Goal: Task Accomplishment & Management: Use online tool/utility

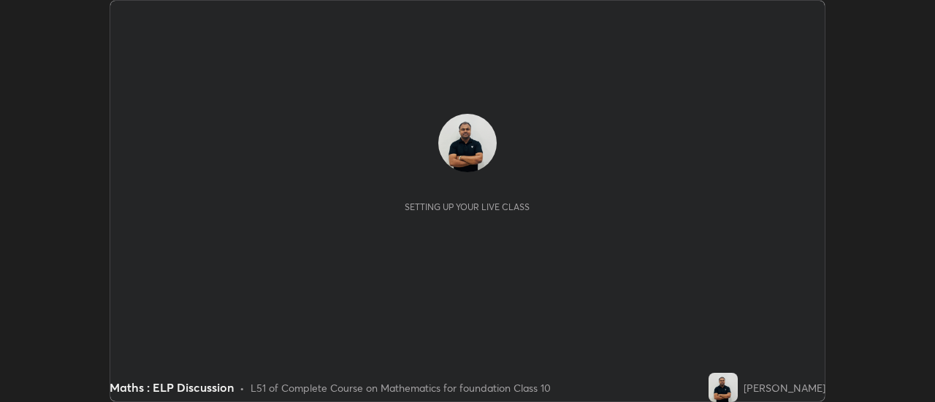
scroll to position [402, 934]
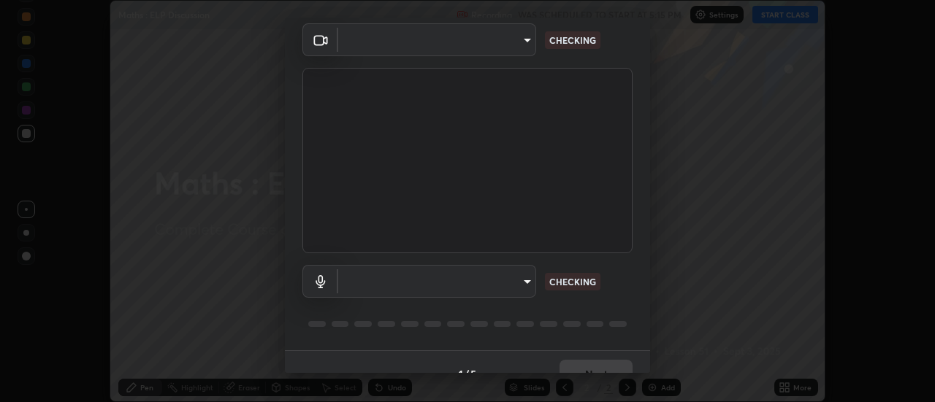
type input "1769541d7db8b910b2b6aaf592df5ff8660c63acaad49df9064175df0c6f581f"
type input "communications"
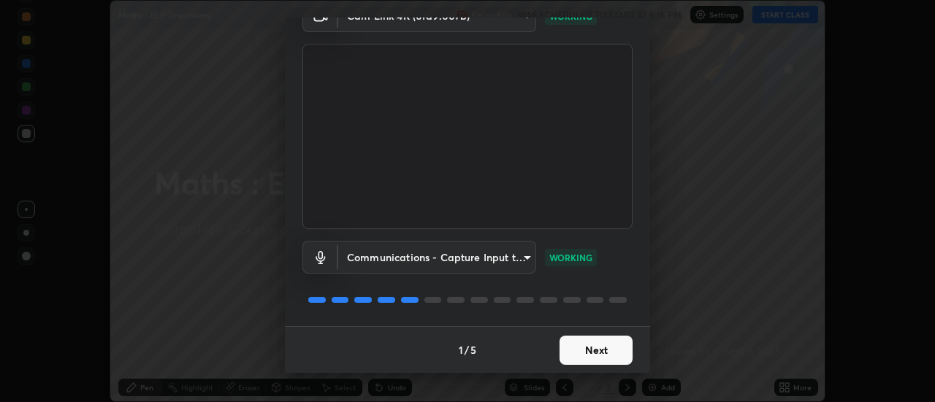
click at [595, 345] on button "Next" at bounding box center [595, 350] width 73 height 29
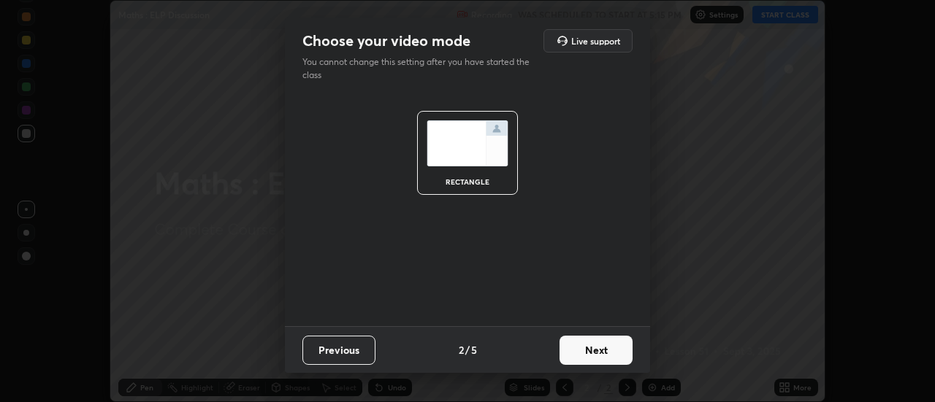
click at [599, 345] on button "Next" at bounding box center [595, 350] width 73 height 29
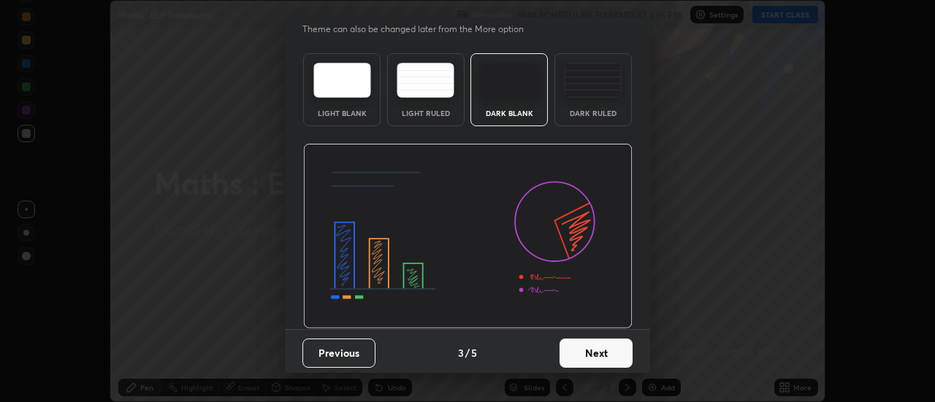
scroll to position [36, 0]
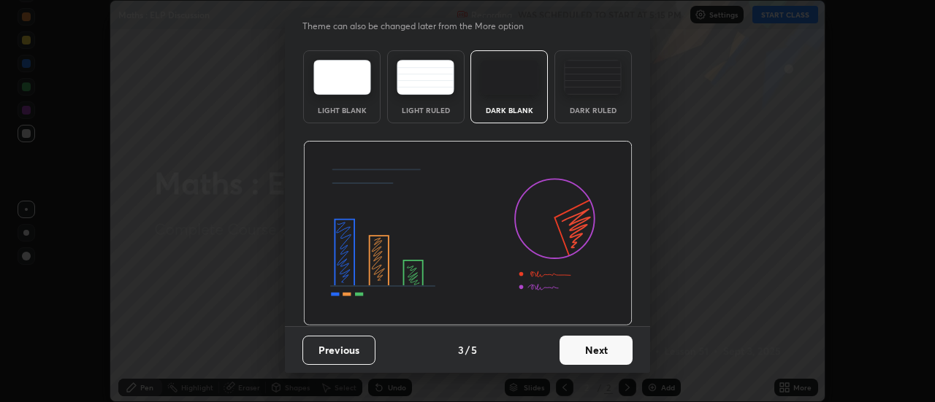
click at [606, 347] on button "Next" at bounding box center [595, 350] width 73 height 29
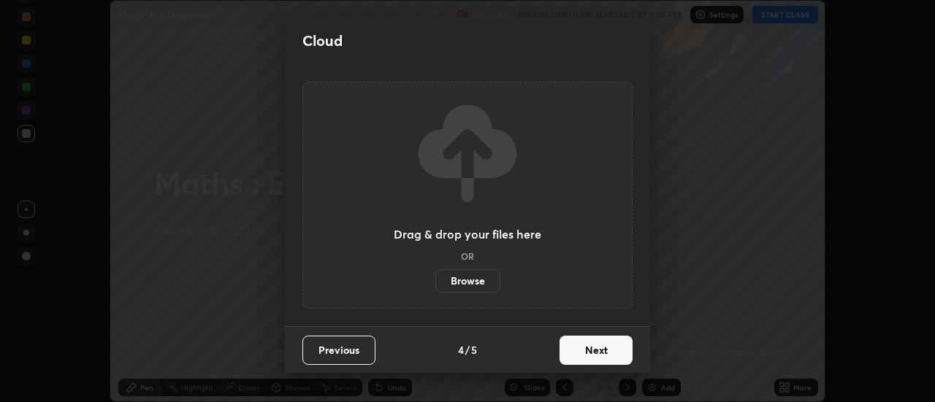
scroll to position [0, 0]
click at [607, 350] on button "Next" at bounding box center [595, 350] width 73 height 29
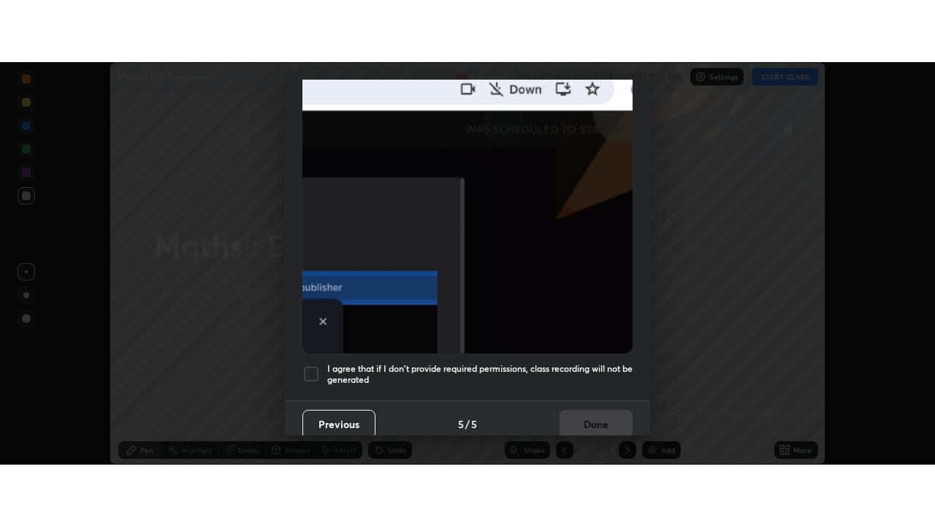
scroll to position [375, 0]
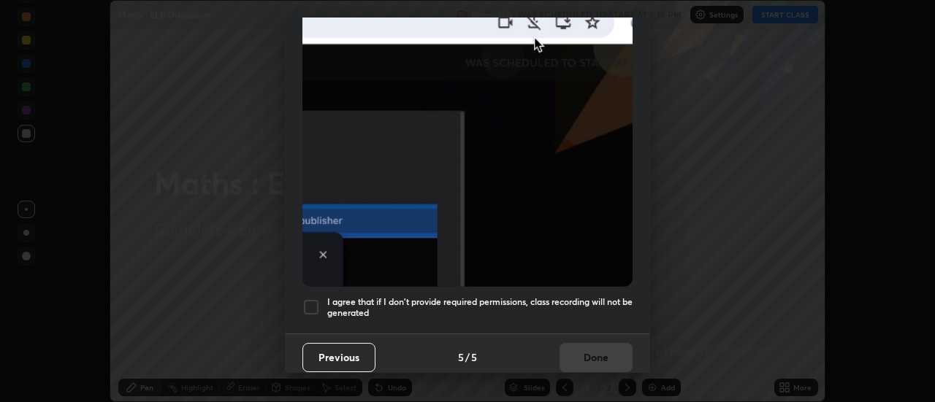
click at [318, 299] on div at bounding box center [311, 308] width 18 height 18
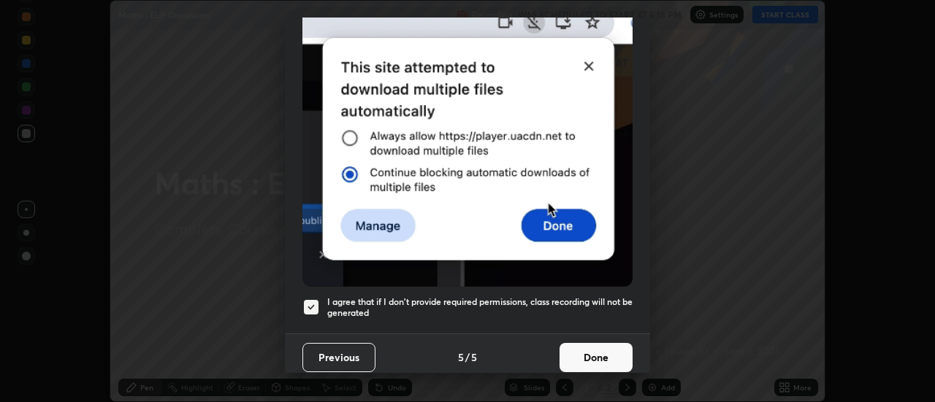
click at [577, 353] on button "Done" at bounding box center [595, 357] width 73 height 29
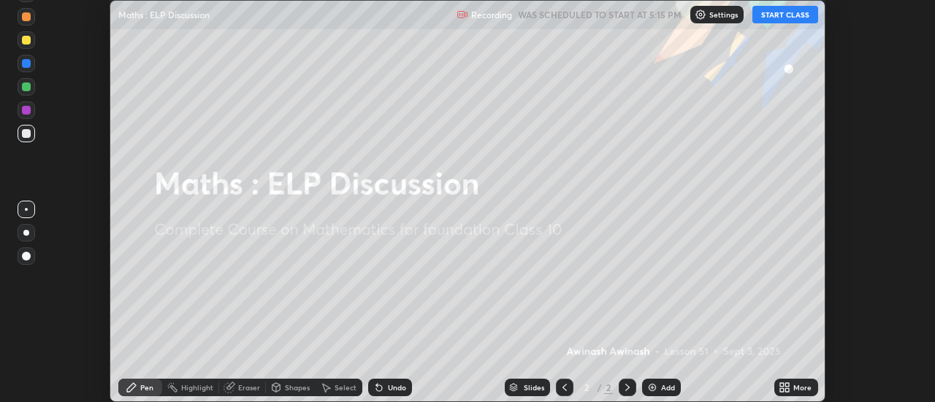
click at [775, 17] on button "START CLASS" at bounding box center [785, 15] width 66 height 18
click at [787, 390] on icon at bounding box center [788, 390] width 4 height 4
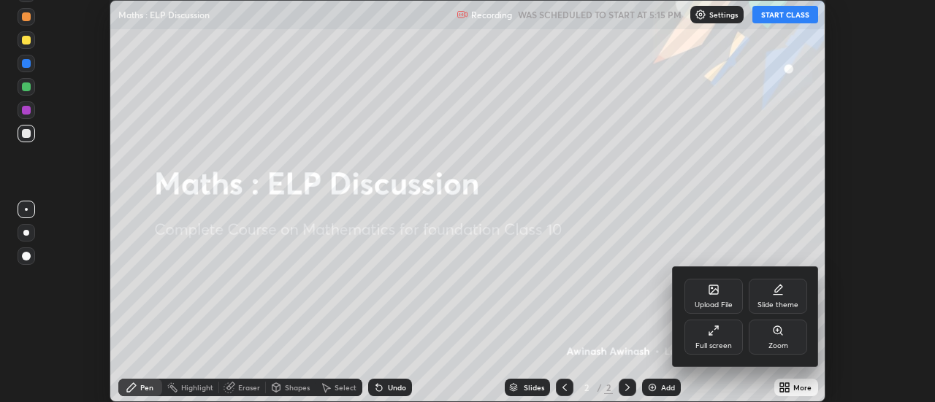
click at [716, 340] on div "Full screen" at bounding box center [713, 337] width 58 height 35
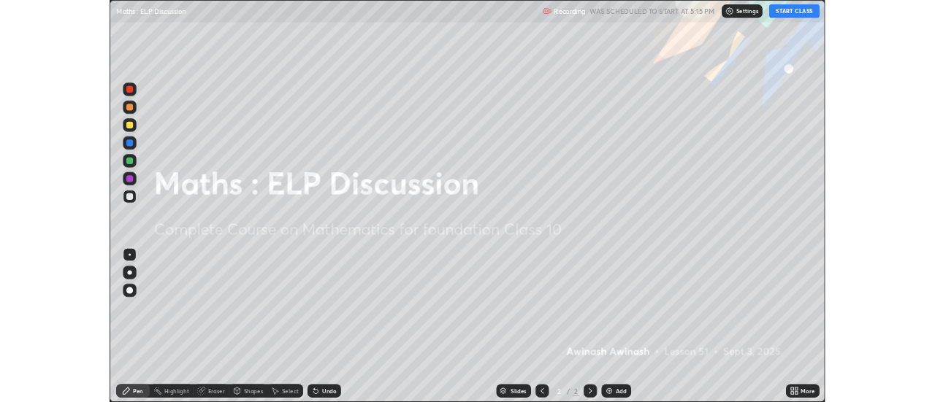
scroll to position [526, 935]
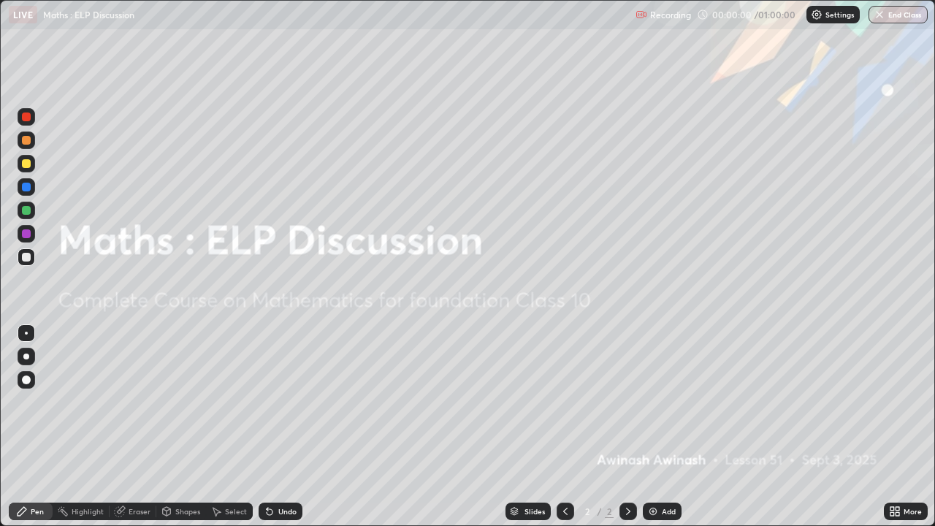
click at [667, 402] on div "Add" at bounding box center [669, 511] width 14 height 7
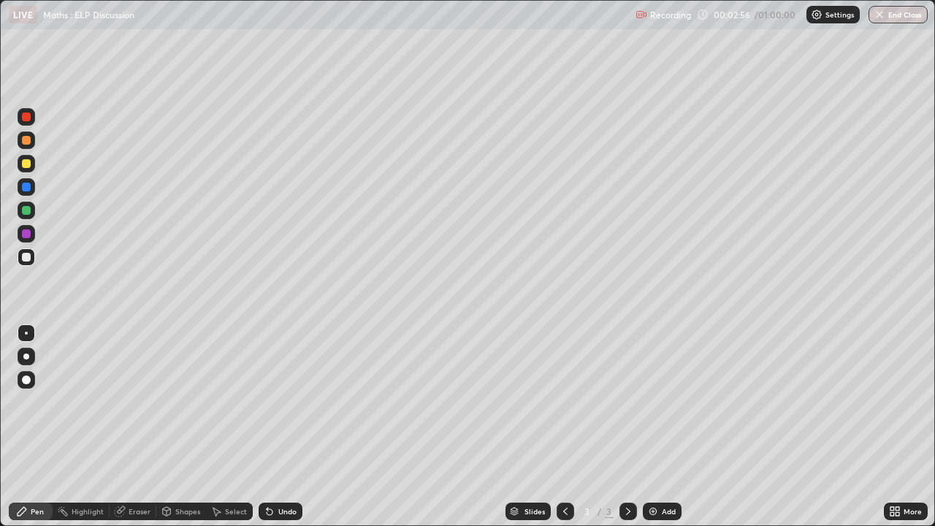
click at [27, 165] on div at bounding box center [26, 163] width 9 height 9
click at [26, 211] on div at bounding box center [26, 210] width 9 height 9
click at [26, 256] on div at bounding box center [26, 257] width 9 height 9
click at [664, 402] on div "Add" at bounding box center [669, 511] width 14 height 7
click at [26, 232] on div at bounding box center [26, 233] width 9 height 9
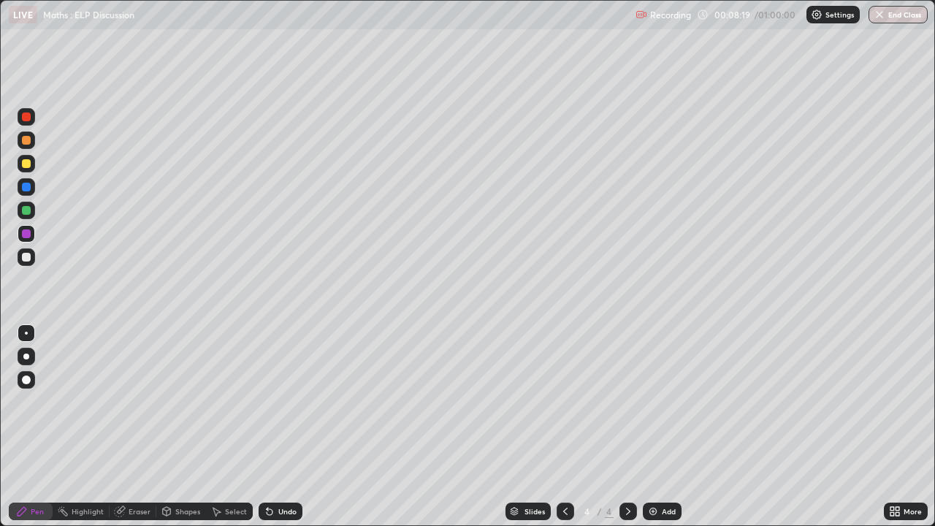
click at [23, 140] on div at bounding box center [26, 140] width 9 height 9
click at [26, 253] on div at bounding box center [26, 257] width 9 height 9
click at [26, 231] on div at bounding box center [26, 233] width 9 height 9
click at [662, 402] on div "Add" at bounding box center [669, 511] width 14 height 7
click at [25, 165] on div at bounding box center [26, 163] width 9 height 9
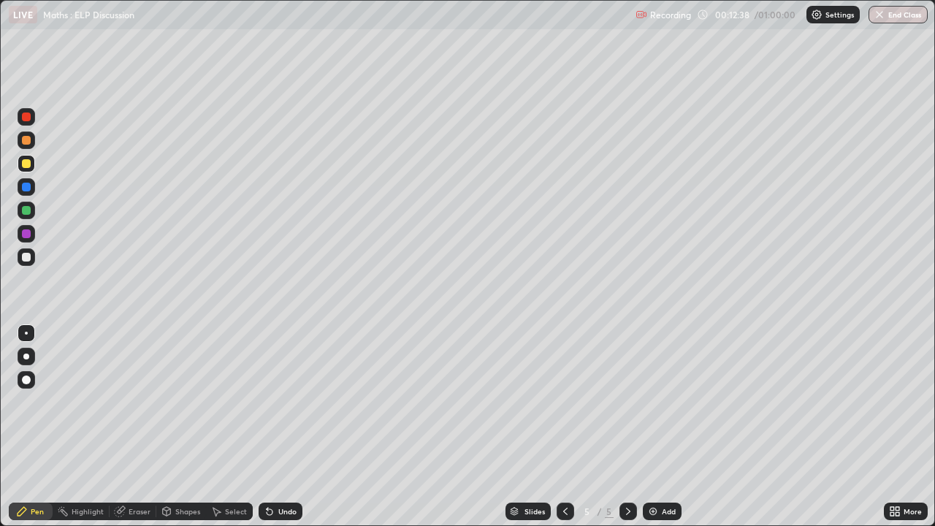
click at [25, 258] on div at bounding box center [26, 257] width 9 height 9
click at [26, 210] on div at bounding box center [26, 210] width 9 height 9
click at [26, 257] on div at bounding box center [26, 257] width 9 height 9
click at [28, 234] on div at bounding box center [26, 233] width 9 height 9
click at [278, 402] on div "Undo" at bounding box center [287, 511] width 18 height 7
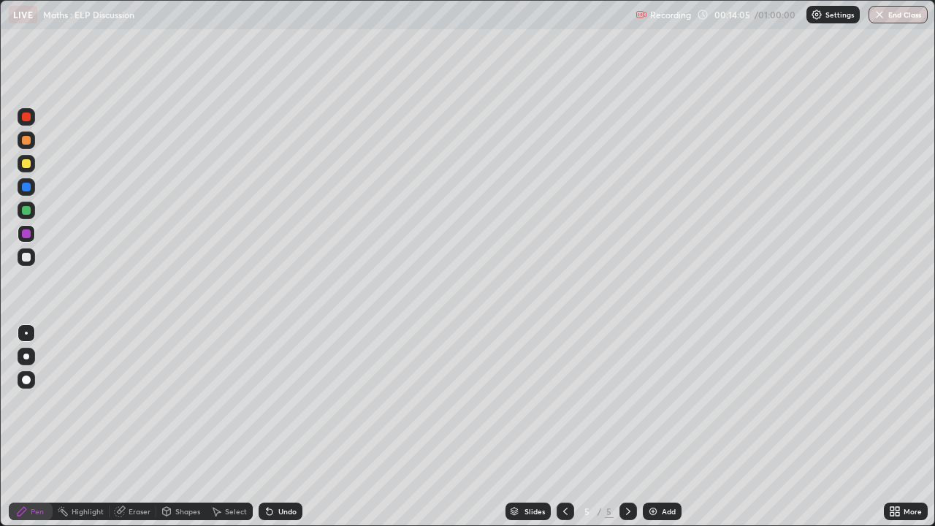
click at [278, 402] on div "Undo" at bounding box center [287, 511] width 18 height 7
click at [280, 402] on div "Undo" at bounding box center [287, 511] width 18 height 7
click at [29, 212] on div at bounding box center [26, 210] width 9 height 9
click at [143, 402] on div "Eraser" at bounding box center [140, 511] width 22 height 7
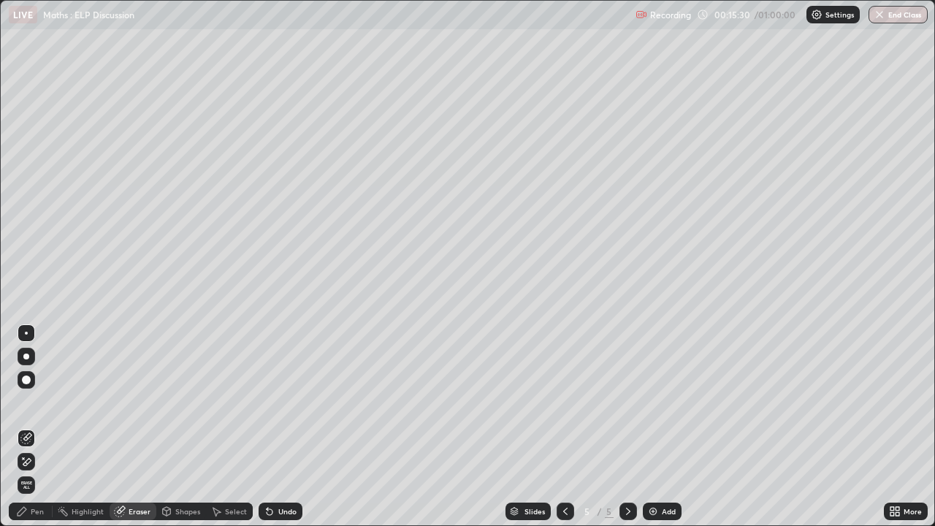
click at [37, 402] on div "Pen" at bounding box center [37, 511] width 13 height 7
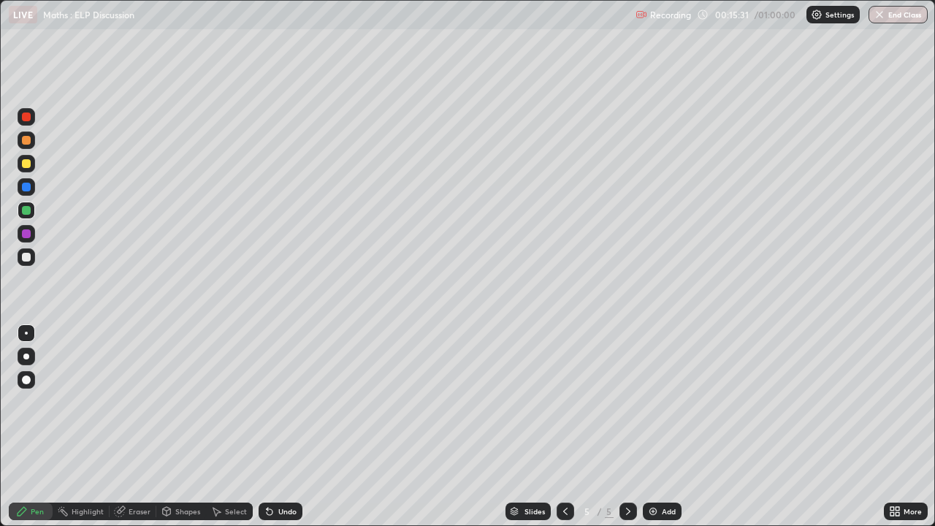
click at [31, 257] on div at bounding box center [27, 257] width 18 height 18
click at [659, 402] on div "Add" at bounding box center [662, 511] width 39 height 18
click at [28, 162] on div at bounding box center [26, 163] width 9 height 9
click at [25, 233] on div at bounding box center [26, 233] width 9 height 9
click at [27, 210] on div at bounding box center [26, 210] width 9 height 9
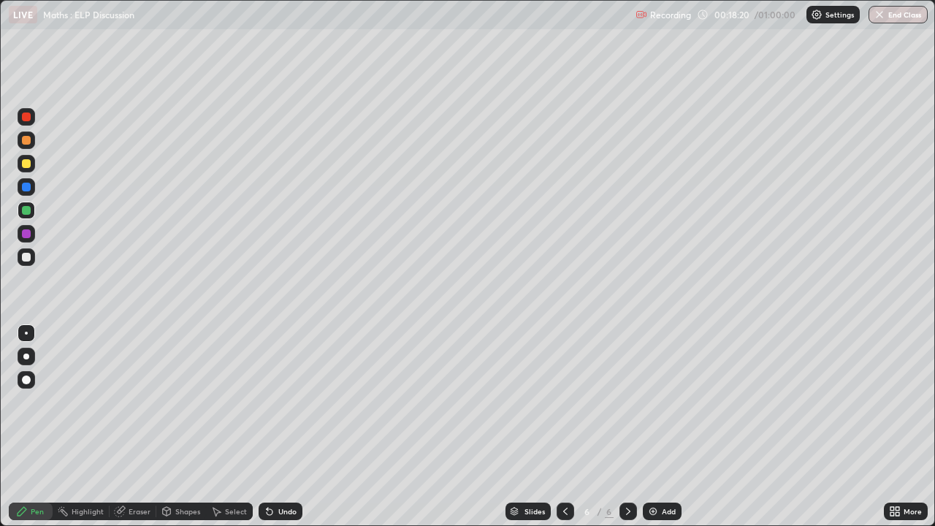
click at [26, 188] on div at bounding box center [26, 187] width 9 height 9
click at [26, 234] on div at bounding box center [26, 233] width 9 height 9
click at [28, 138] on div at bounding box center [26, 140] width 9 height 9
click at [659, 402] on div "Add" at bounding box center [662, 511] width 39 height 18
click at [28, 119] on div at bounding box center [26, 116] width 9 height 9
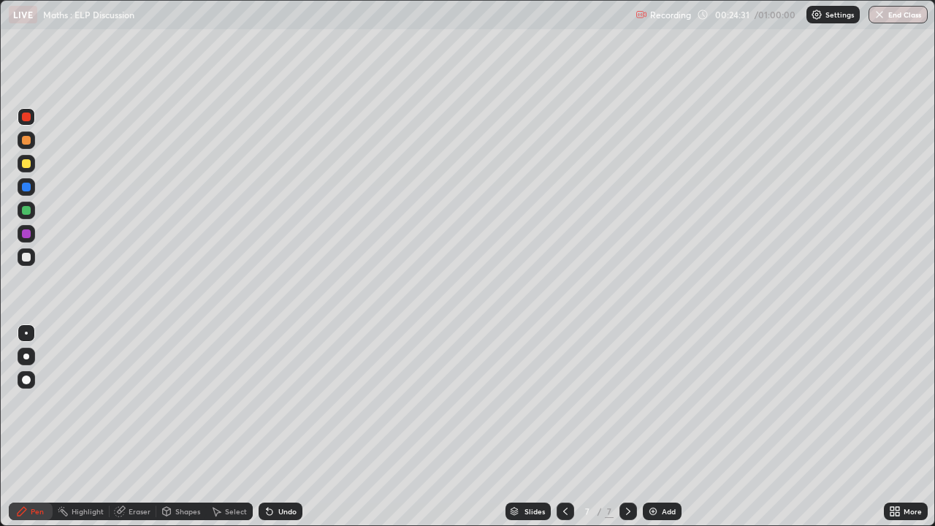
click at [24, 210] on div at bounding box center [26, 210] width 9 height 9
click at [28, 234] on div at bounding box center [26, 233] width 9 height 9
click at [26, 260] on div at bounding box center [26, 257] width 9 height 9
click at [26, 231] on div at bounding box center [26, 233] width 9 height 9
click at [26, 164] on div at bounding box center [26, 163] width 9 height 9
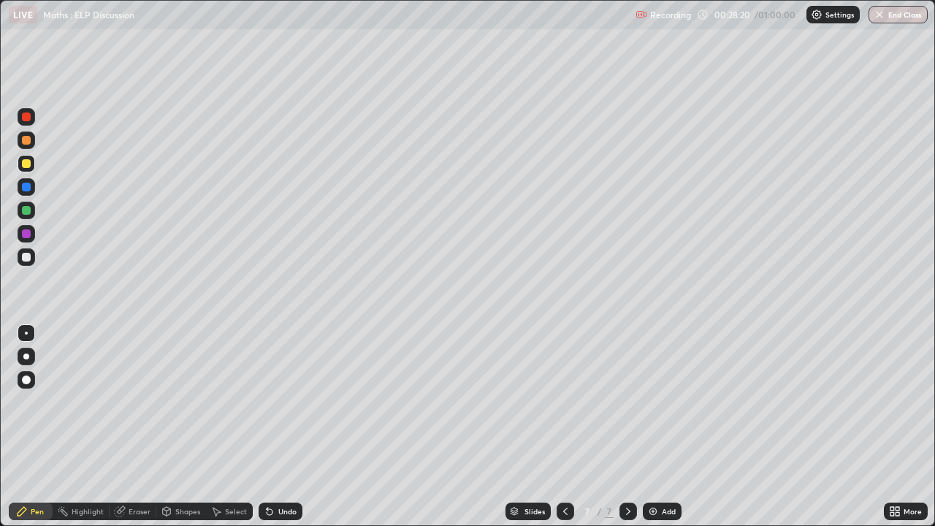
click at [24, 261] on div at bounding box center [26, 257] width 9 height 9
click at [27, 234] on div at bounding box center [26, 233] width 9 height 9
click at [28, 212] on div at bounding box center [26, 210] width 9 height 9
click at [667, 402] on div "Add" at bounding box center [669, 511] width 14 height 7
click at [28, 140] on div at bounding box center [26, 140] width 9 height 9
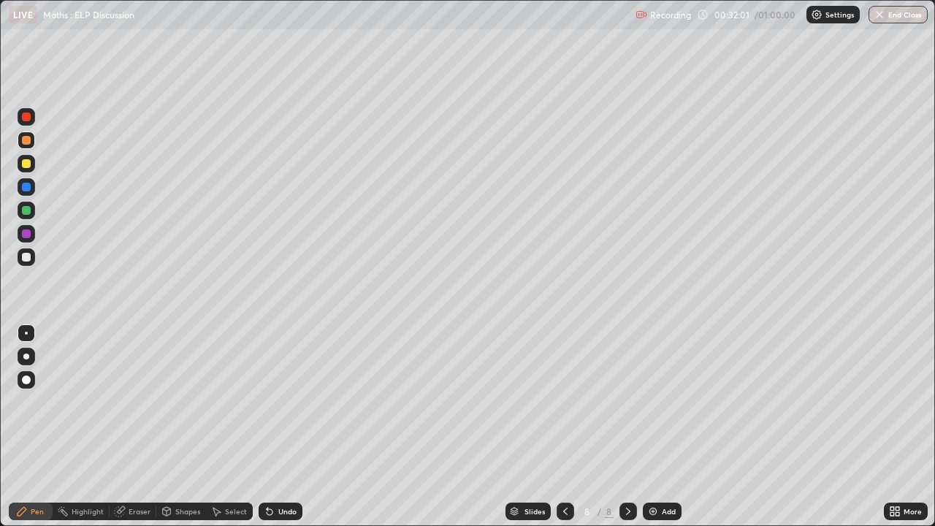
click at [27, 188] on div at bounding box center [26, 187] width 9 height 9
click at [28, 165] on div at bounding box center [26, 163] width 9 height 9
click at [27, 210] on div at bounding box center [26, 210] width 9 height 9
click at [24, 259] on div at bounding box center [26, 257] width 9 height 9
click at [28, 142] on div at bounding box center [26, 140] width 9 height 9
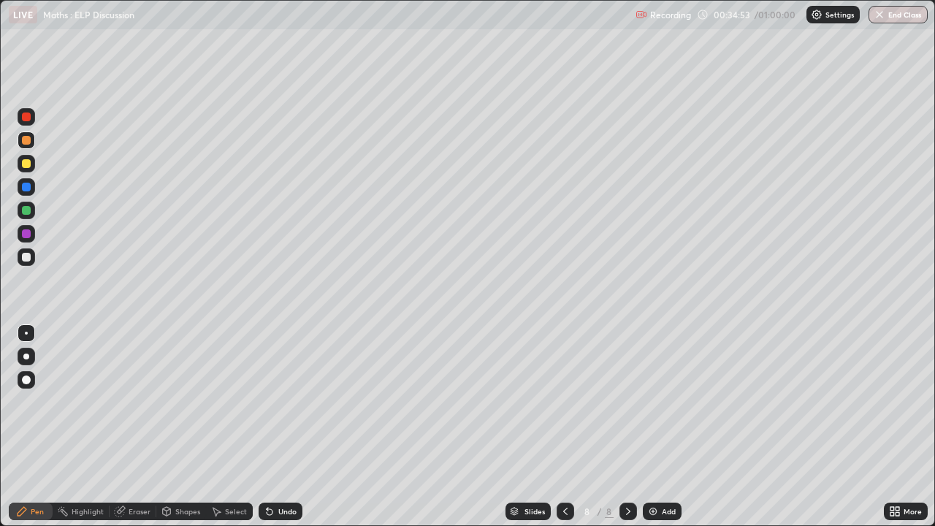
click at [24, 258] on div at bounding box center [26, 257] width 9 height 9
click at [31, 118] on div at bounding box center [27, 117] width 18 height 18
click at [26, 166] on div at bounding box center [26, 163] width 9 height 9
click at [24, 234] on div at bounding box center [26, 233] width 9 height 9
click at [657, 402] on img at bounding box center [653, 511] width 12 height 12
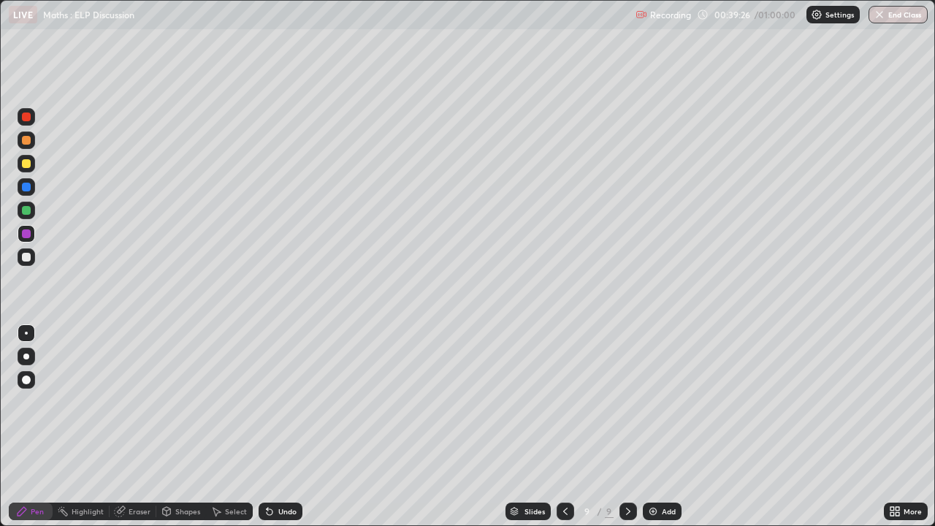
click at [564, 402] on icon at bounding box center [565, 511] width 12 height 12
click at [627, 402] on icon at bounding box center [628, 511] width 12 height 12
click at [26, 212] on div at bounding box center [26, 210] width 9 height 9
click at [27, 214] on div at bounding box center [26, 210] width 9 height 9
click at [28, 212] on div at bounding box center [26, 210] width 9 height 9
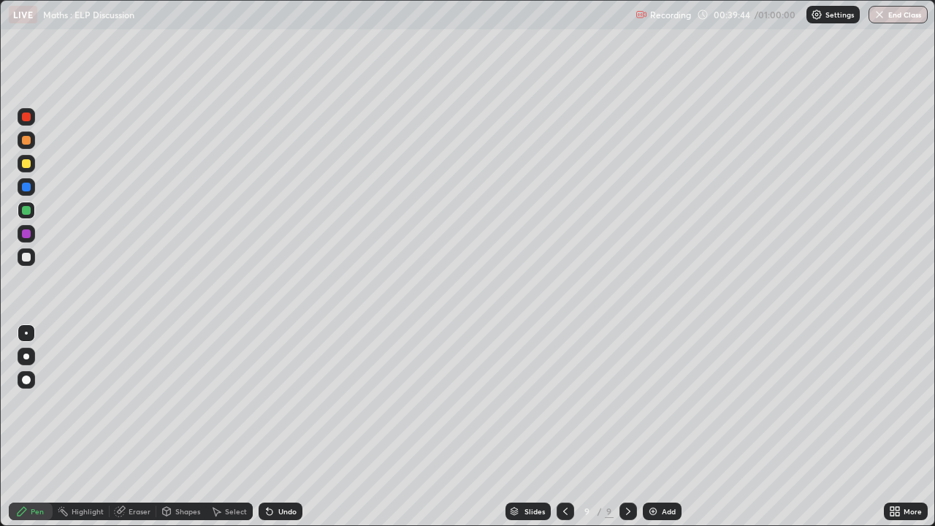
click at [26, 117] on div at bounding box center [26, 116] width 9 height 9
click at [28, 258] on div at bounding box center [26, 257] width 9 height 9
click at [272, 402] on icon at bounding box center [270, 511] width 12 height 12
click at [274, 402] on div "Undo" at bounding box center [280, 511] width 44 height 18
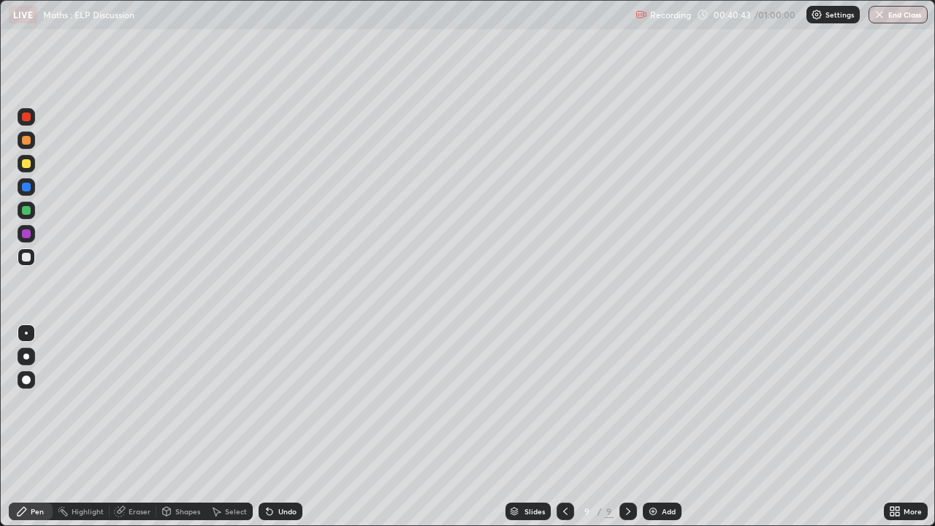
click at [273, 402] on div "Undo" at bounding box center [280, 511] width 44 height 18
click at [278, 402] on div "Undo" at bounding box center [287, 511] width 18 height 7
click at [280, 402] on div "Undo" at bounding box center [287, 511] width 18 height 7
click at [23, 232] on div at bounding box center [26, 233] width 9 height 9
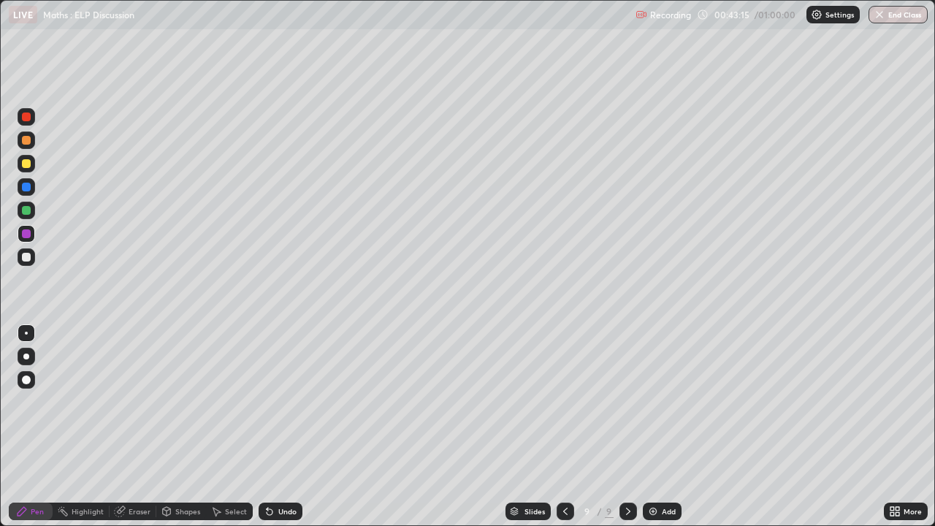
click at [28, 165] on div at bounding box center [26, 163] width 9 height 9
click at [26, 187] on div at bounding box center [26, 187] width 9 height 9
click at [28, 209] on div at bounding box center [26, 210] width 9 height 9
click at [662, 402] on div "Add" at bounding box center [669, 511] width 14 height 7
click at [28, 166] on div at bounding box center [26, 163] width 9 height 9
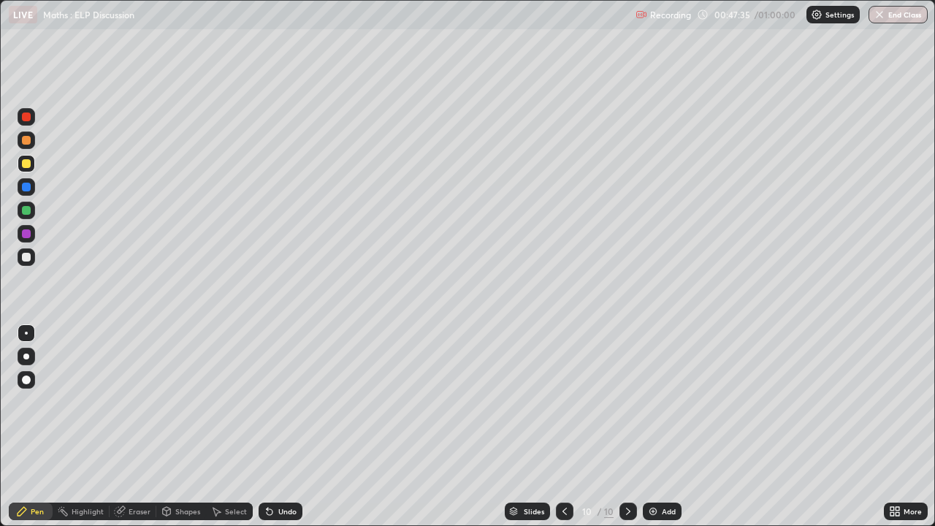
click at [23, 210] on div at bounding box center [26, 210] width 9 height 9
click at [26, 233] on div at bounding box center [26, 233] width 9 height 9
click at [23, 255] on div at bounding box center [26, 257] width 9 height 9
click at [24, 233] on div at bounding box center [26, 233] width 9 height 9
click at [26, 171] on div at bounding box center [27, 164] width 18 height 18
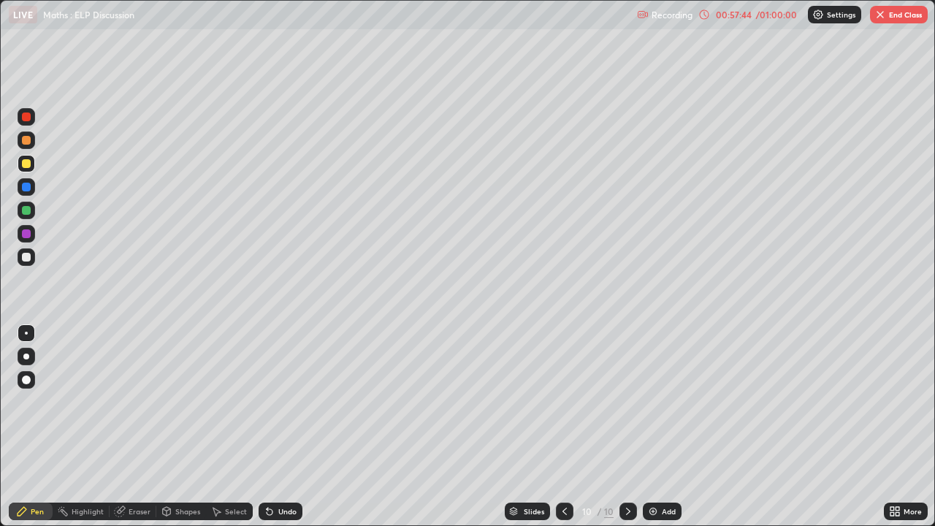
click at [887, 19] on button "End Class" at bounding box center [899, 15] width 58 height 18
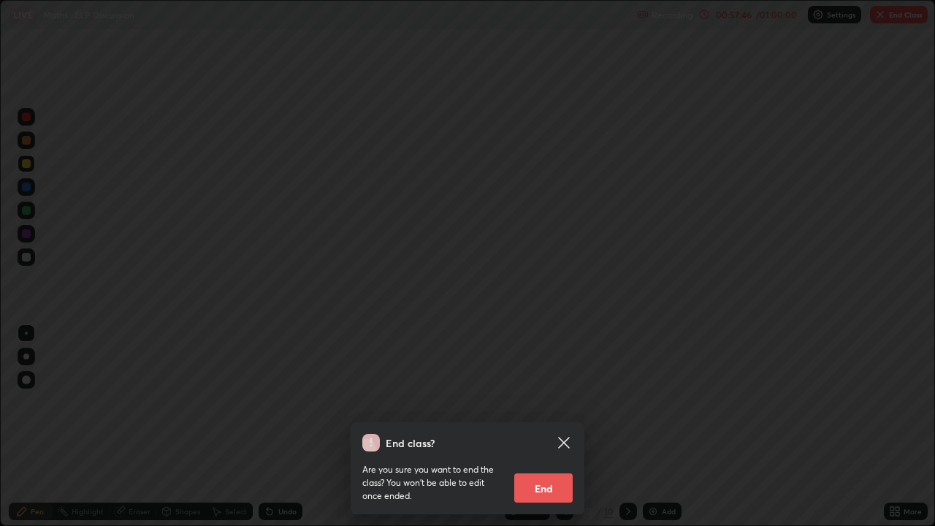
click at [927, 156] on div "End class? Are you sure you want to end the class? You won’t be able to edit on…" at bounding box center [467, 263] width 935 height 526
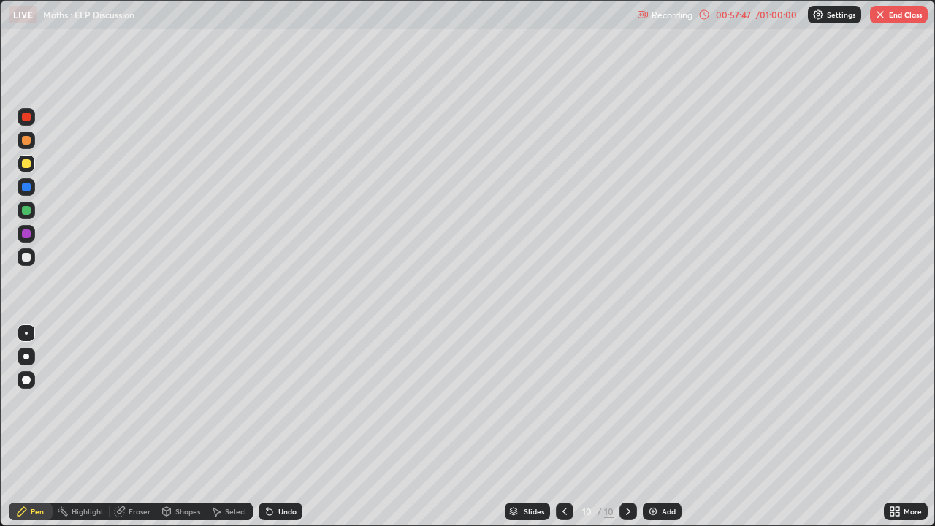
click at [884, 15] on img "button" at bounding box center [880, 15] width 12 height 12
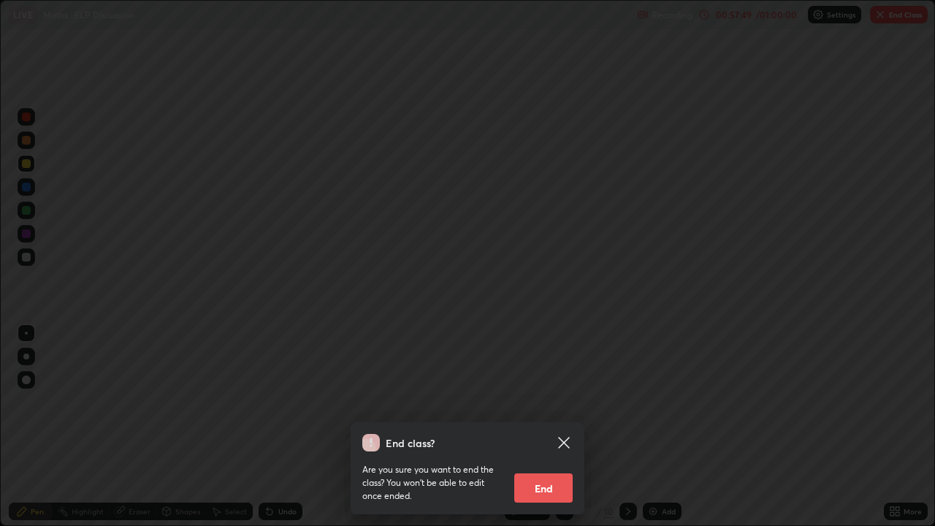
click at [543, 402] on button "End" at bounding box center [543, 487] width 58 height 29
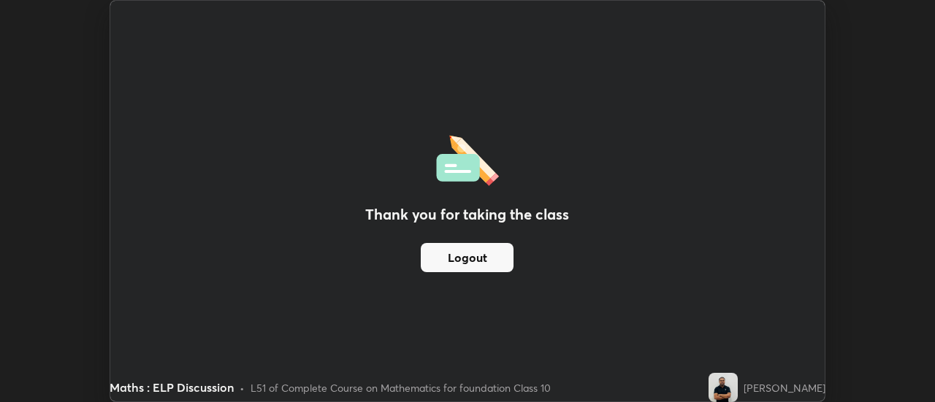
scroll to position [72619, 72087]
